Goal: Task Accomplishment & Management: Use online tool/utility

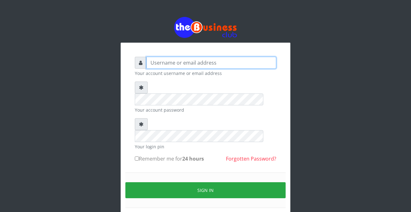
click at [147, 64] on input "text" at bounding box center [211, 63] width 130 height 12
type input "siesther"
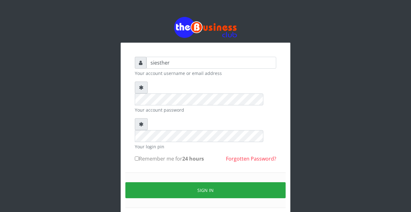
click at [157, 144] on form "siesther Your account username or email address Your account password Your logi…" at bounding box center [205, 140] width 141 height 167
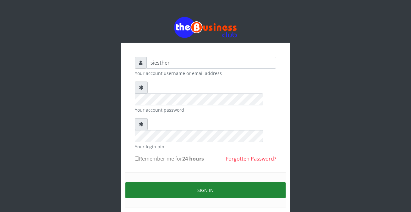
click at [196, 183] on button "Sign in" at bounding box center [205, 191] width 160 height 16
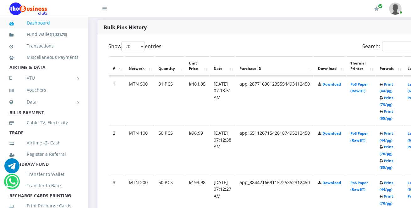
scroll to position [327, 0]
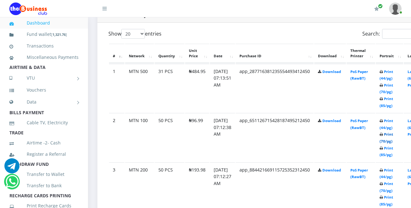
click at [393, 143] on link "Print (70/pg)" at bounding box center [386, 138] width 14 height 12
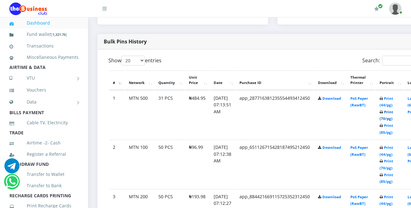
click at [393, 120] on link "Print (70/pg)" at bounding box center [386, 115] width 14 height 12
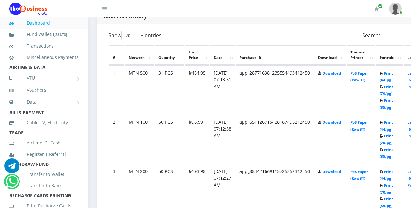
scroll to position [338, 0]
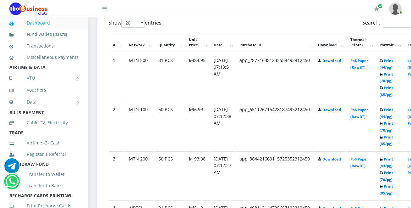
click at [393, 182] on link "Print (70/pg)" at bounding box center [386, 176] width 14 height 12
click at [393, 181] on link "Print (70/pg)" at bounding box center [386, 176] width 14 height 12
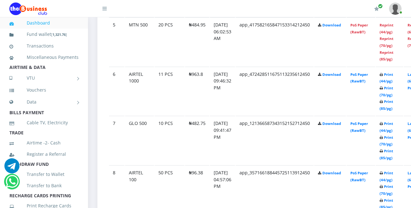
scroll to position [557, 0]
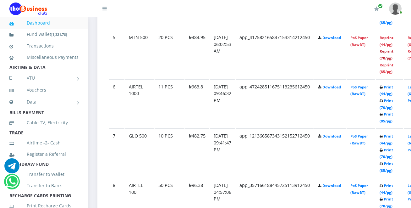
drag, startPoint x: 394, startPoint y: 59, endPoint x: 235, endPoint y: 69, distance: 159.3
click at [393, 59] on link "Reprint (70/pg)" at bounding box center [386, 55] width 14 height 12
click at [399, 13] on img at bounding box center [395, 9] width 13 height 12
click at [367, 45] on link "Logout" at bounding box center [378, 44] width 41 height 10
